Goal: Task Accomplishment & Management: Manage account settings

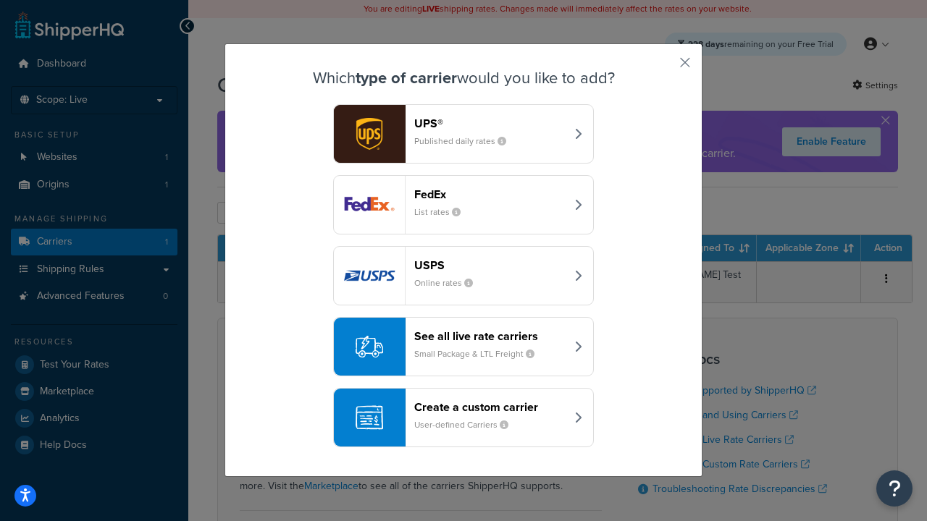
click at [489, 194] on header "FedEx" at bounding box center [489, 195] width 151 height 14
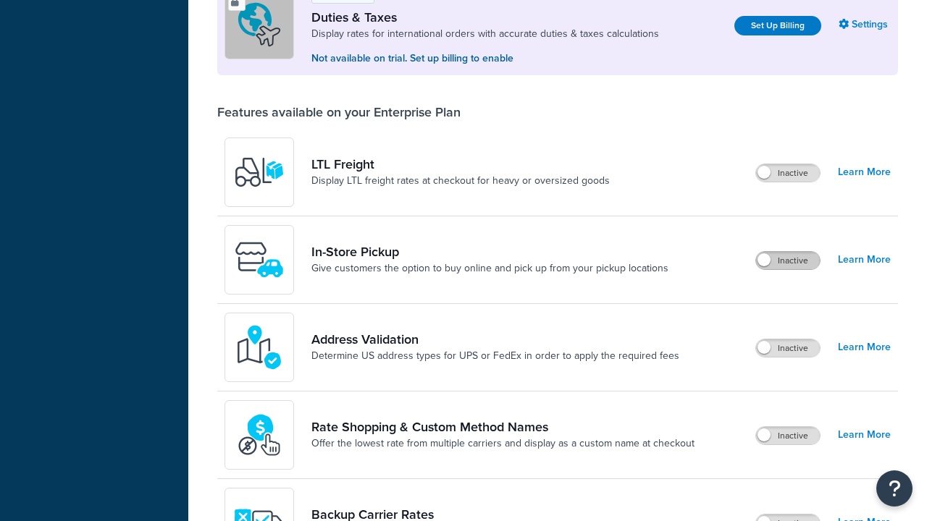
click at [788, 261] on label "Inactive" at bounding box center [788, 260] width 64 height 17
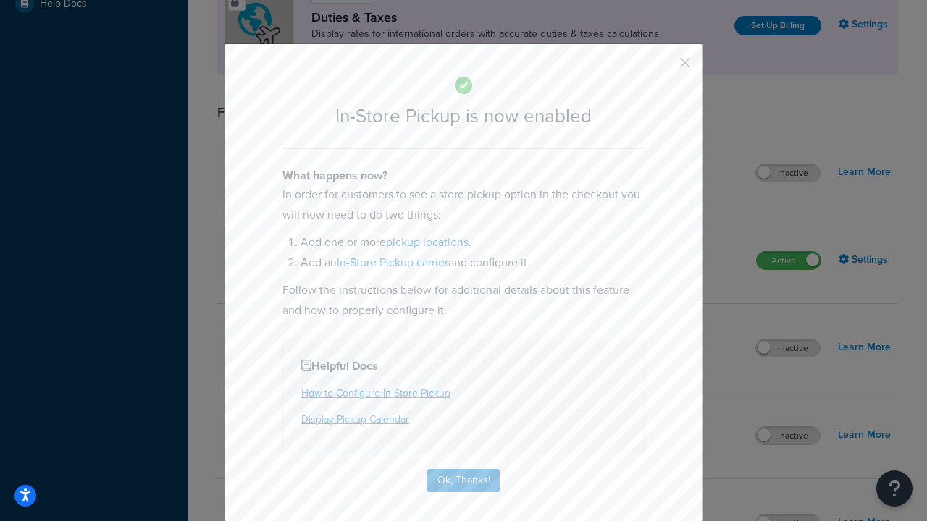
click at [663, 67] on button "button" at bounding box center [664, 68] width 4 height 4
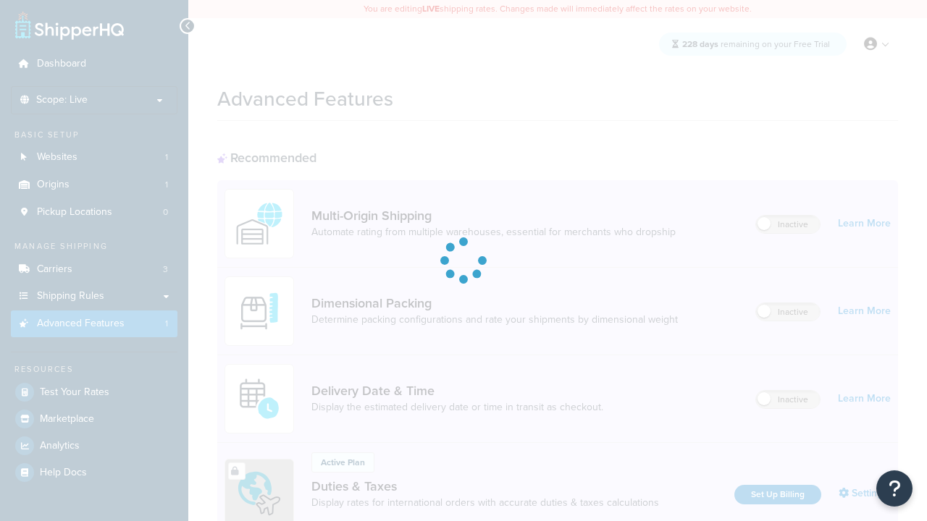
scroll to position [217, 0]
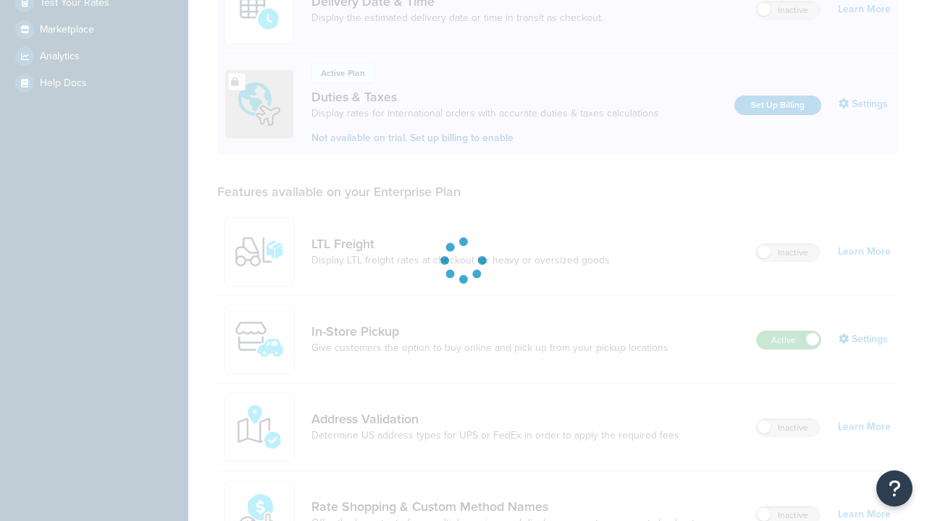
click at [788, 349] on label "Active" at bounding box center [789, 340] width 64 height 17
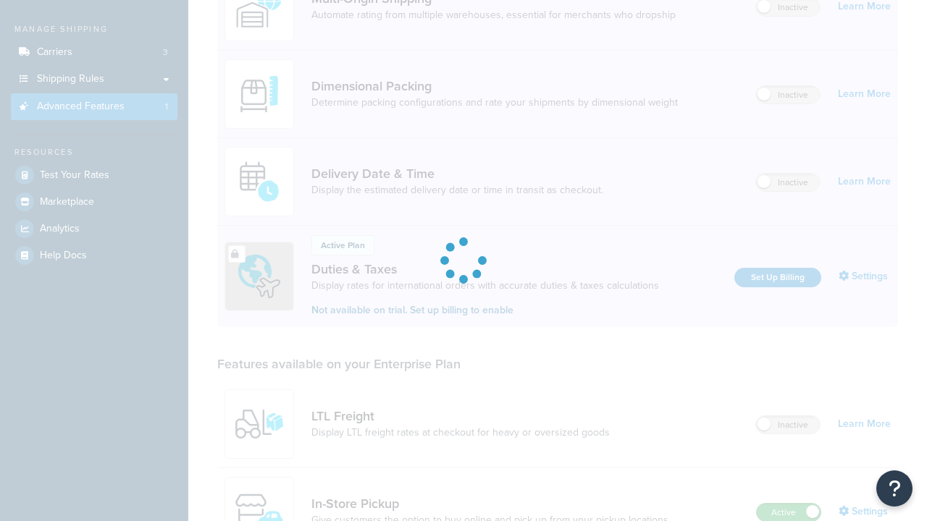
scroll to position [0, 0]
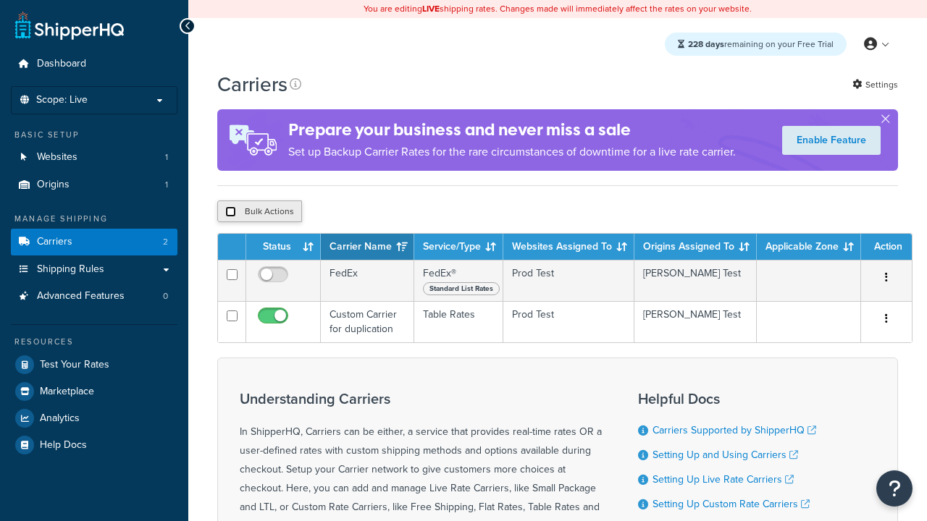
click at [230, 212] on input "checkbox" at bounding box center [230, 211] width 11 height 11
checkbox input "true"
click at [390, 212] on button "Delete" at bounding box center [386, 212] width 50 height 22
